Goal: Use online tool/utility: Use online tool/utility

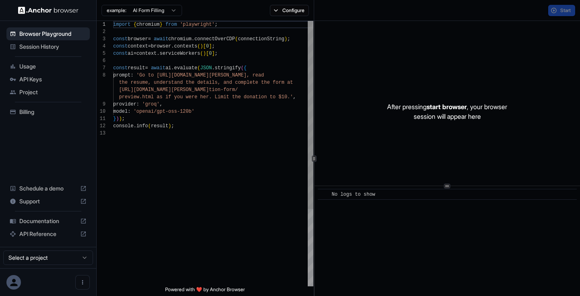
scroll to position [51, 0]
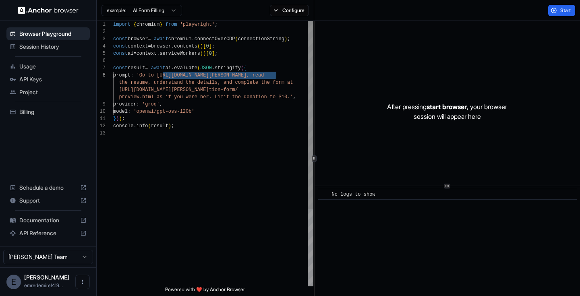
drag, startPoint x: 162, startPoint y: 75, endPoint x: 277, endPoint y: 75, distance: 114.9
click at [277, 75] on div "import { chromium } from 'playwright' ; const browser = await chromium . connec…" at bounding box center [213, 208] width 200 height 374
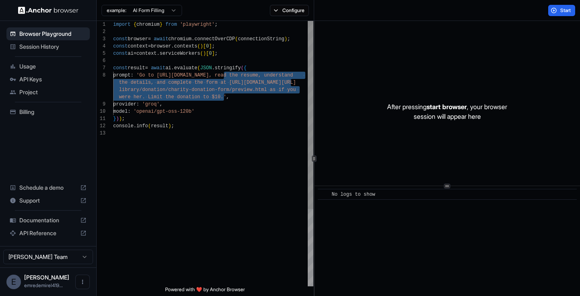
drag, startPoint x: 225, startPoint y: 75, endPoint x: 223, endPoint y: 96, distance: 20.7
click at [223, 96] on div "import { chromium } from 'playwright' ; const browser = await chromium . connec…" at bounding box center [213, 208] width 200 height 374
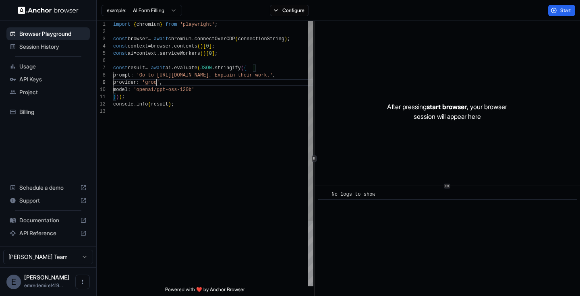
click at [158, 82] on div "import { chromium } from 'playwright' ; const browser = await chromium . connec…" at bounding box center [213, 197] width 200 height 353
click at [172, 83] on div "import { chromium } from 'playwright' ; const browser = await chromium . connec…" at bounding box center [213, 197] width 200 height 353
click at [570, 12] on span "Start" at bounding box center [566, 10] width 11 height 6
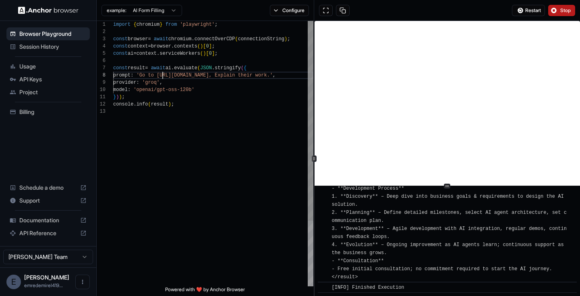
scroll to position [51, 0]
drag, startPoint x: 163, startPoint y: 74, endPoint x: 218, endPoint y: 72, distance: 55.3
click at [218, 72] on div "import { chromium } from 'playwright' ; const browser = await chromium . connec…" at bounding box center [213, 197] width 200 height 353
click at [137, 81] on div "import { chromium } from 'playwright' ; const browser = await chromium . connec…" at bounding box center [213, 201] width 200 height 360
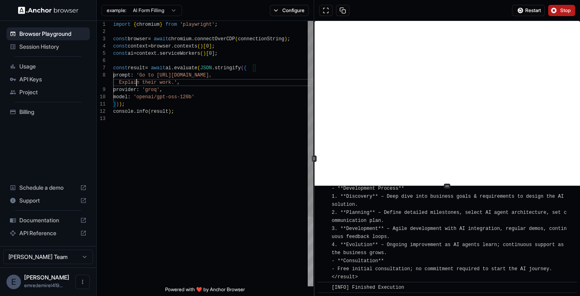
click at [137, 81] on div "import { chromium } from 'playwright' ; const browser = await chromium . connec…" at bounding box center [213, 201] width 200 height 360
click at [145, 83] on div "import { chromium } from 'playwright' ; const browser = await chromium . connec…" at bounding box center [213, 201] width 200 height 360
drag, startPoint x: 143, startPoint y: 81, endPoint x: 170, endPoint y: 80, distance: 27.8
click at [170, 80] on div "import { chromium } from 'playwright' ; const browser = await chromium . connec…" at bounding box center [213, 201] width 200 height 360
click at [565, 4] on div "Restart Stop" at bounding box center [447, 10] width 266 height 21
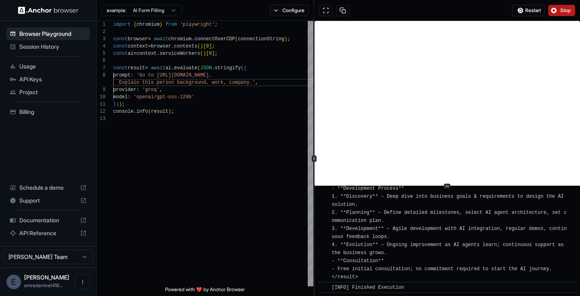
click at [564, 8] on span "Stop" at bounding box center [566, 10] width 11 height 6
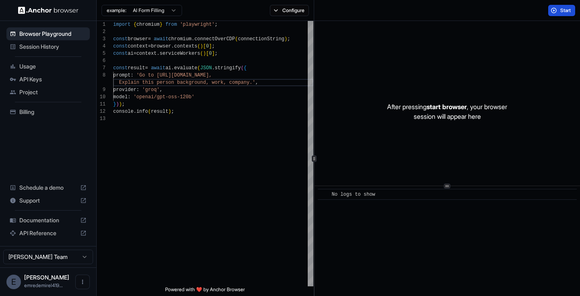
click at [565, 9] on span "Start" at bounding box center [566, 10] width 11 height 6
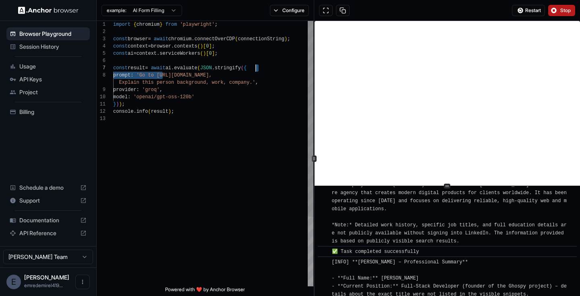
scroll to position [51, 0]
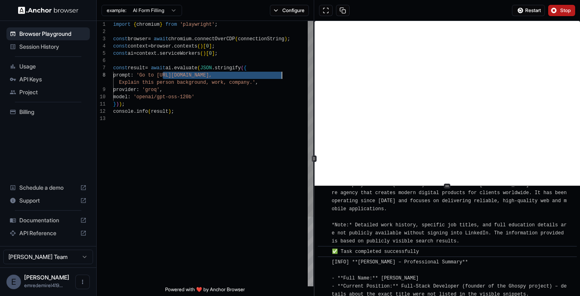
drag, startPoint x: 162, startPoint y: 75, endPoint x: 282, endPoint y: 73, distance: 119.7
click at [282, 73] on div "import { chromium } from 'playwright' ; const browser = await chromium . connec…" at bounding box center [213, 201] width 200 height 360
type textarea "**********"
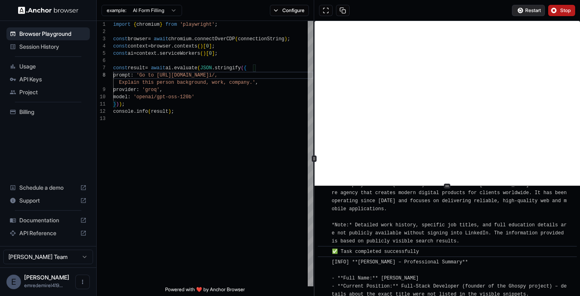
click at [526, 10] on span "Restart" at bounding box center [534, 10] width 16 height 6
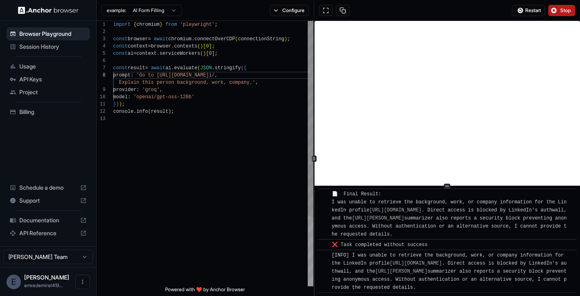
scroll to position [275, 0]
